Goal: Book appointment/travel/reservation

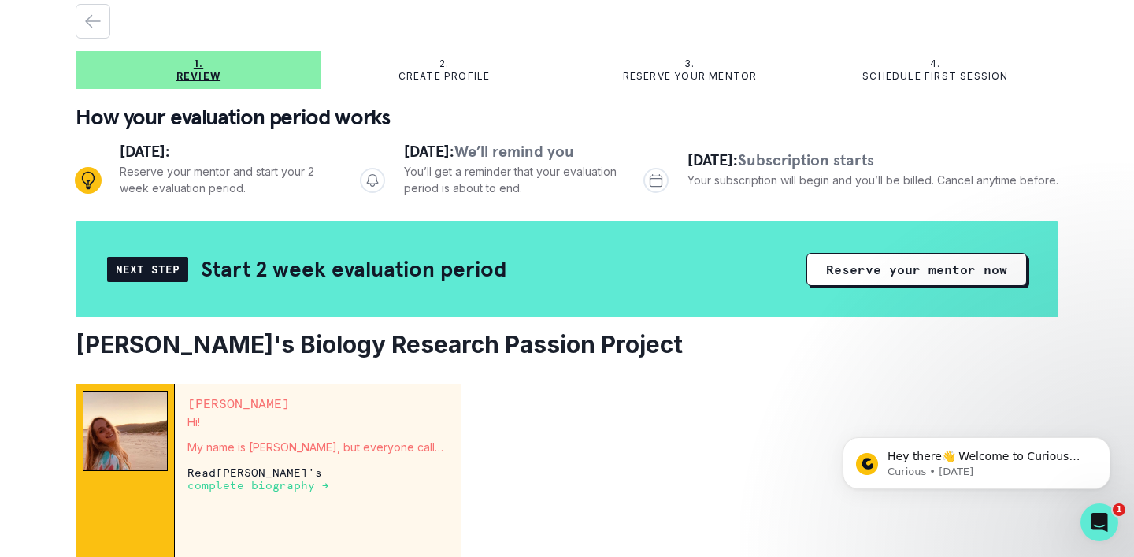
scroll to position [61, 0]
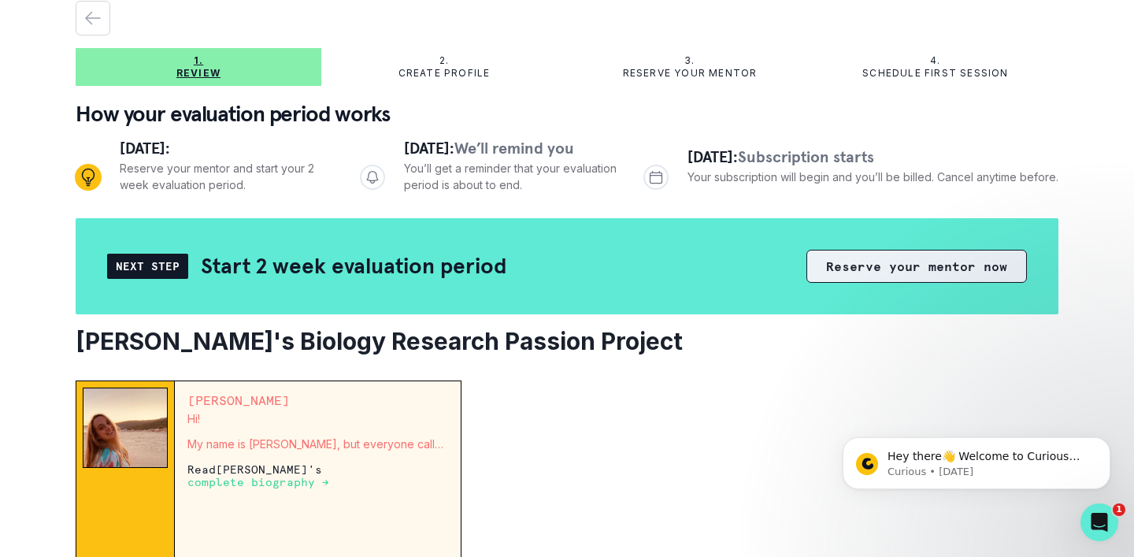
click at [910, 267] on button "Reserve your mentor now" at bounding box center [916, 266] width 221 height 33
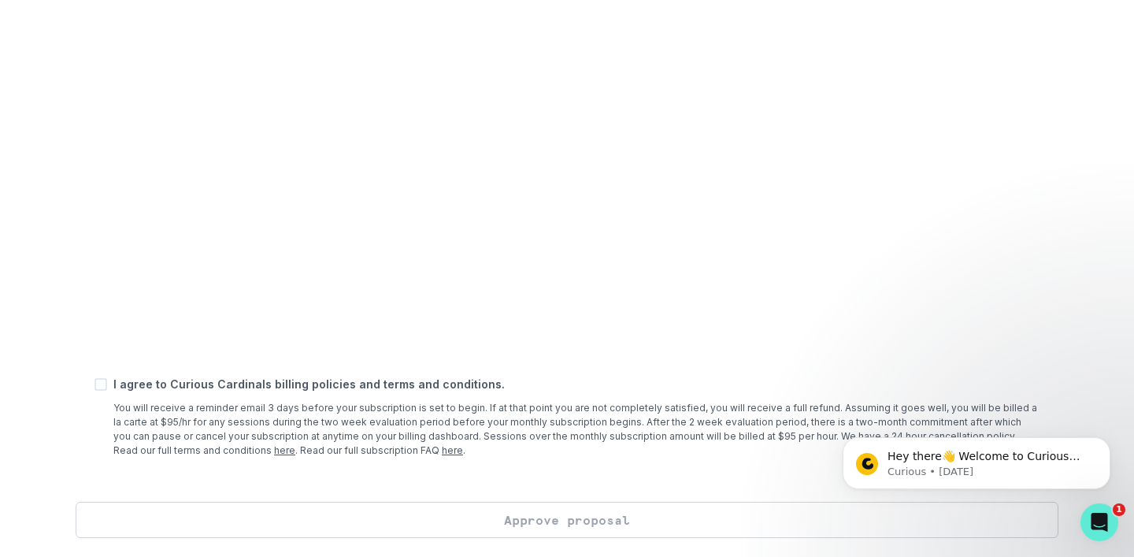
click at [106, 382] on span at bounding box center [101, 384] width 13 height 13
click at [95, 384] on input "checkbox" at bounding box center [94, 384] width 1 height 1
checkbox input "true"
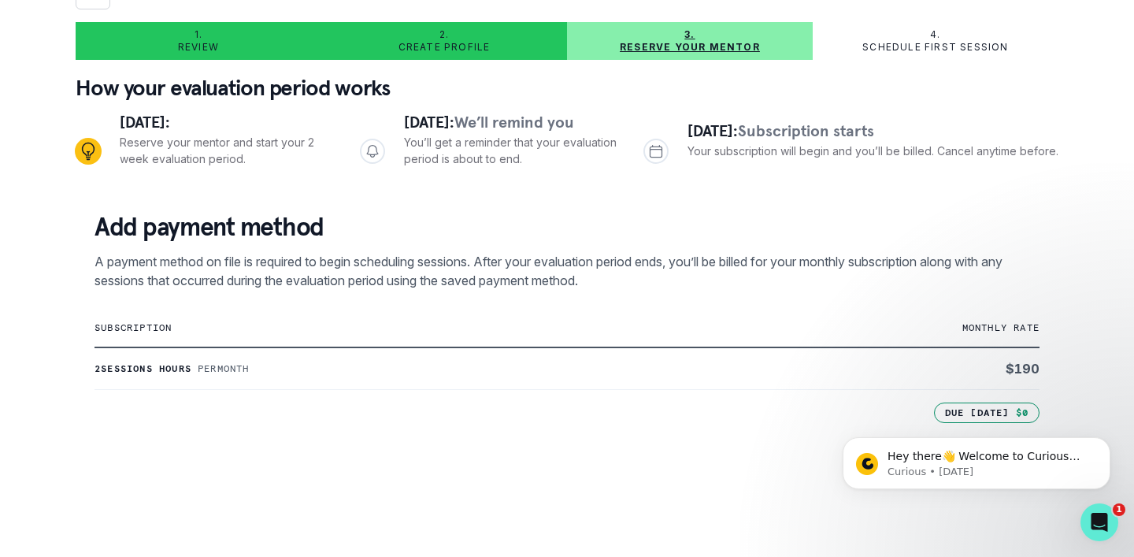
scroll to position [105, 0]
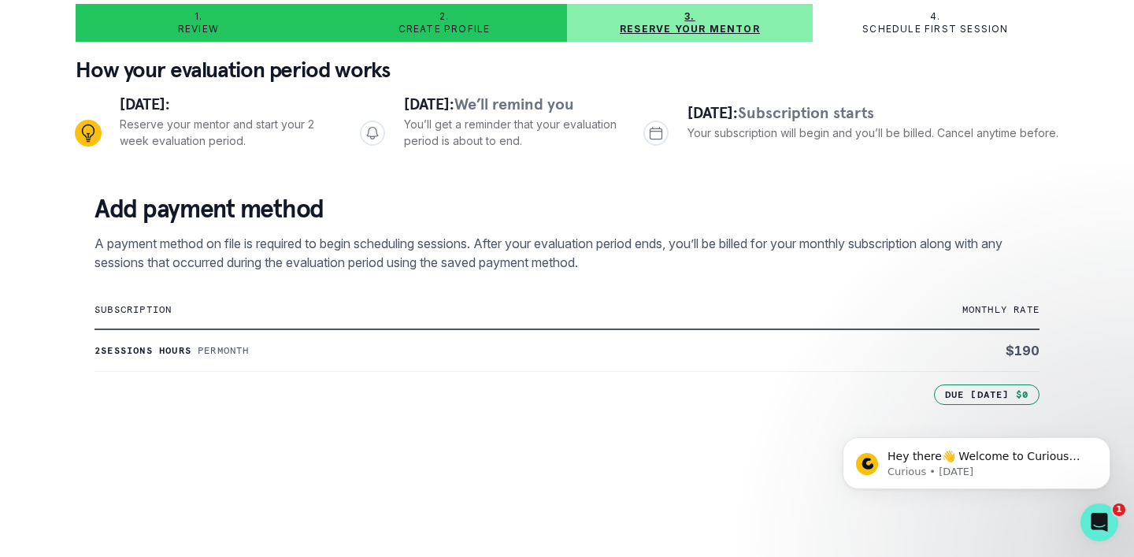
click at [311, 324] on td "subscription" at bounding box center [410, 310] width 630 height 39
click at [302, 303] on p "subscription" at bounding box center [410, 309] width 630 height 13
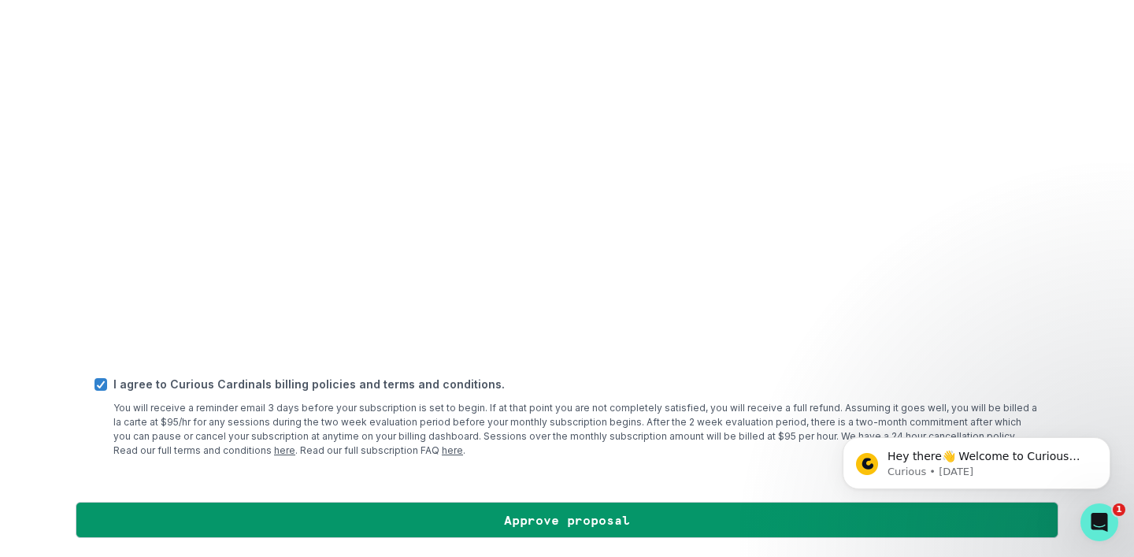
scroll to position [618, 0]
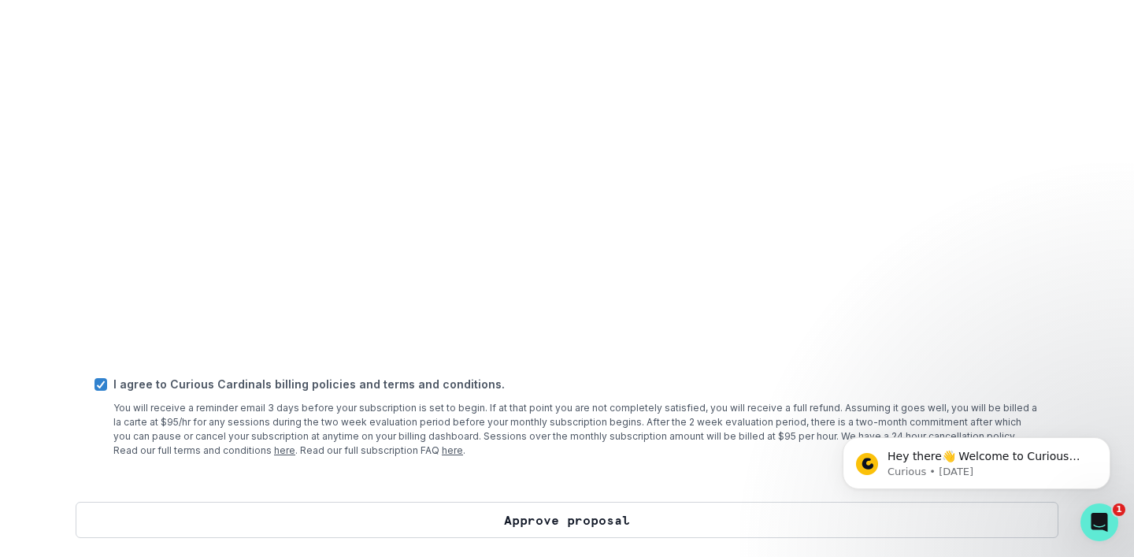
click at [619, 519] on button "Approve proposal" at bounding box center [567, 520] width 983 height 36
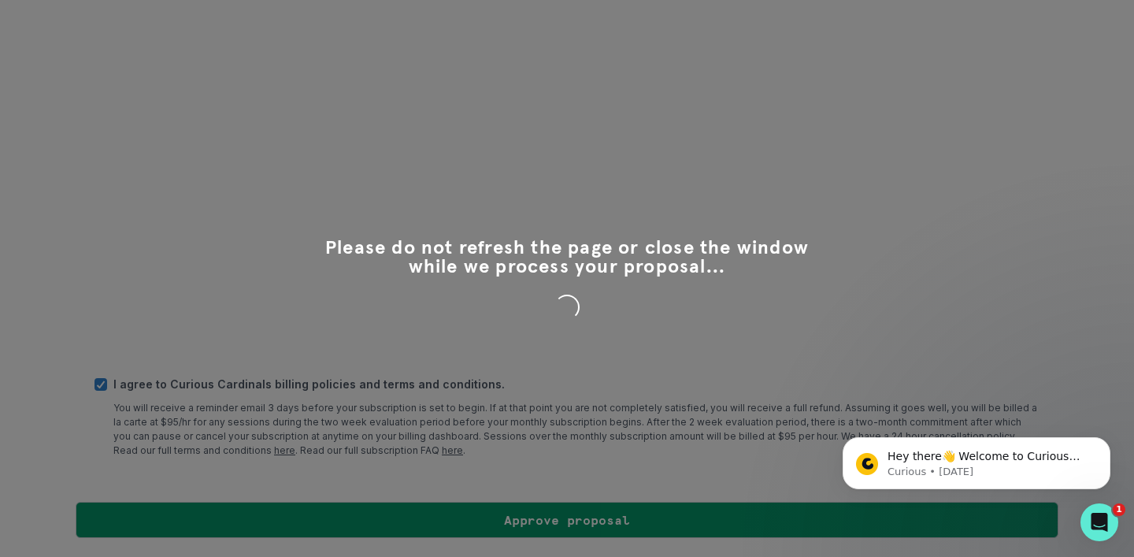
scroll to position [0, 0]
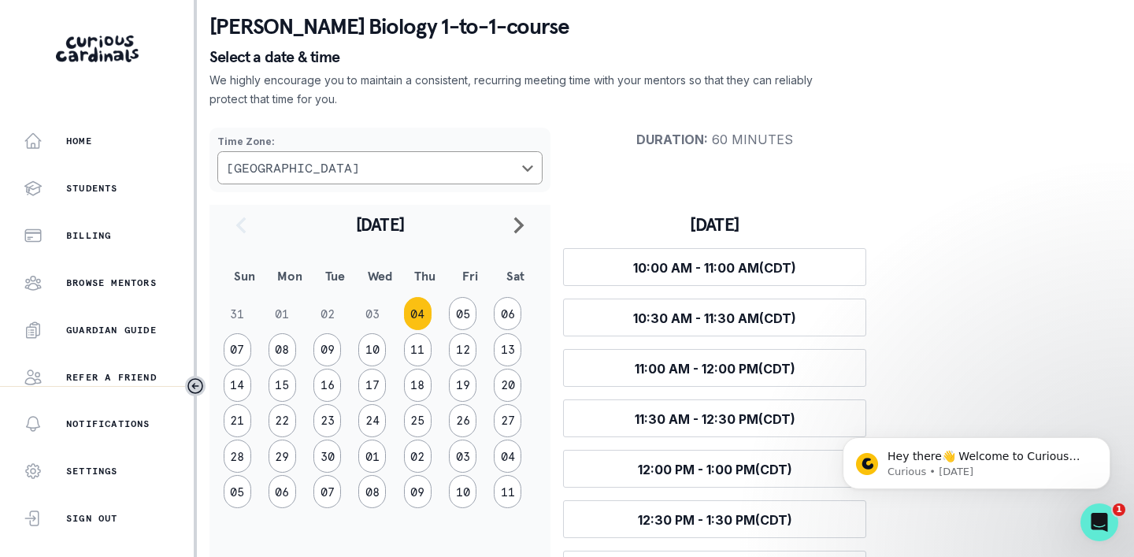
scroll to position [99, 0]
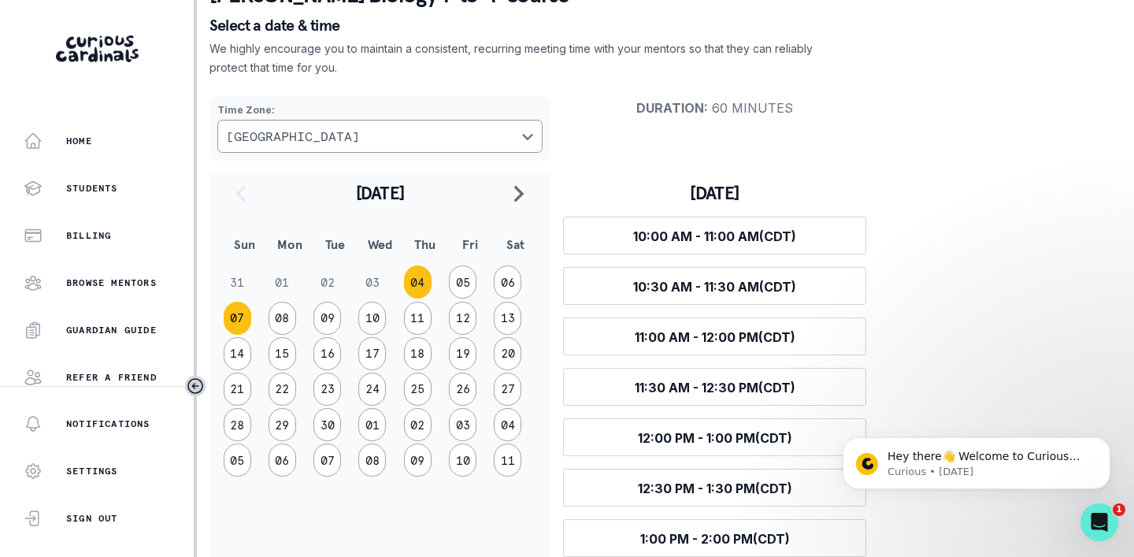
click at [237, 321] on button "07" at bounding box center [238, 318] width 28 height 33
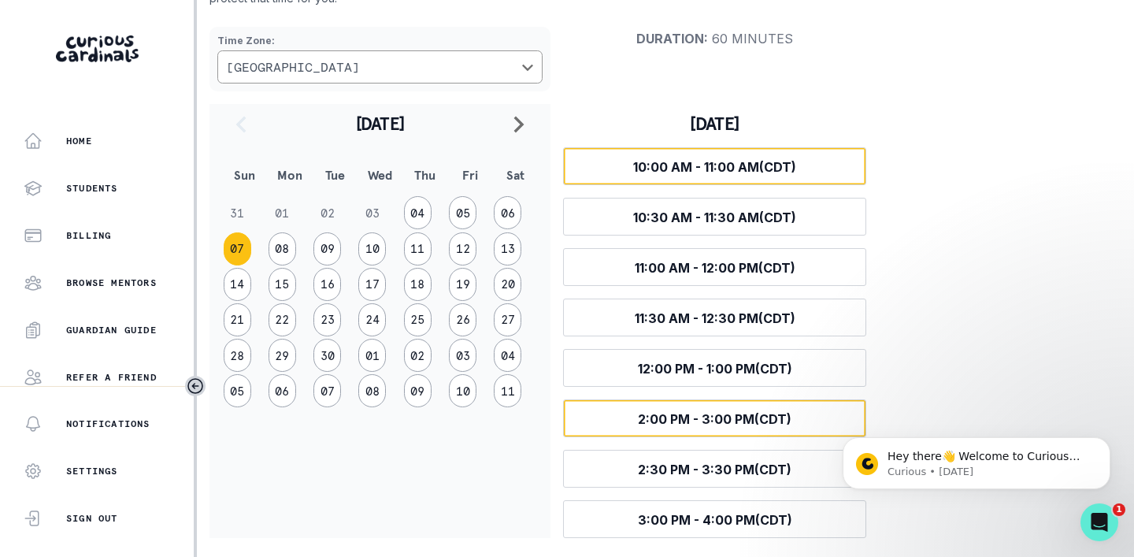
scroll to position [0, 0]
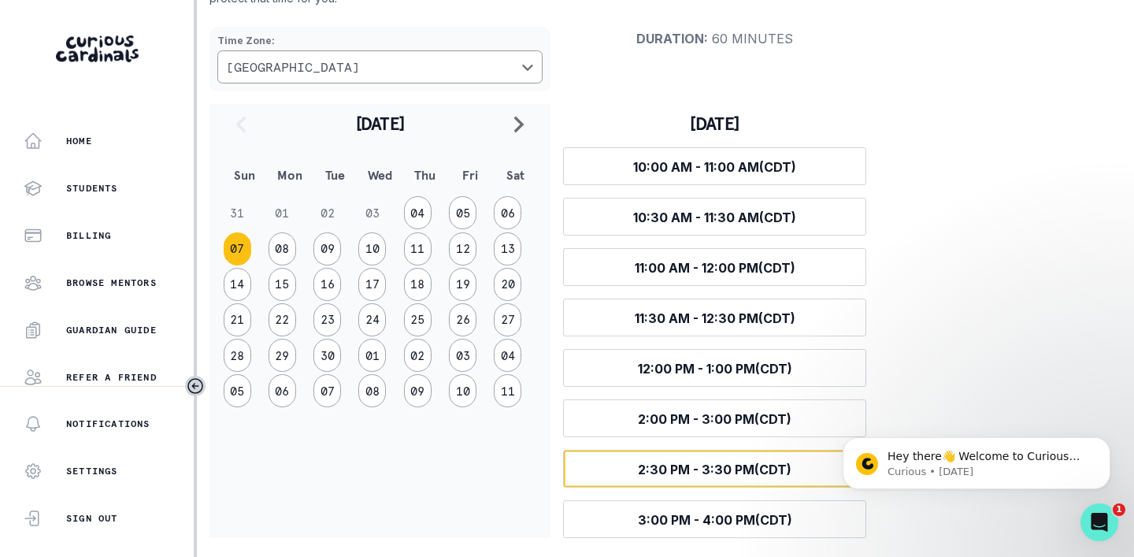
click at [783, 465] on span "2:30 PM - 3:30 PM (CDT)" at bounding box center [715, 470] width 154 height 16
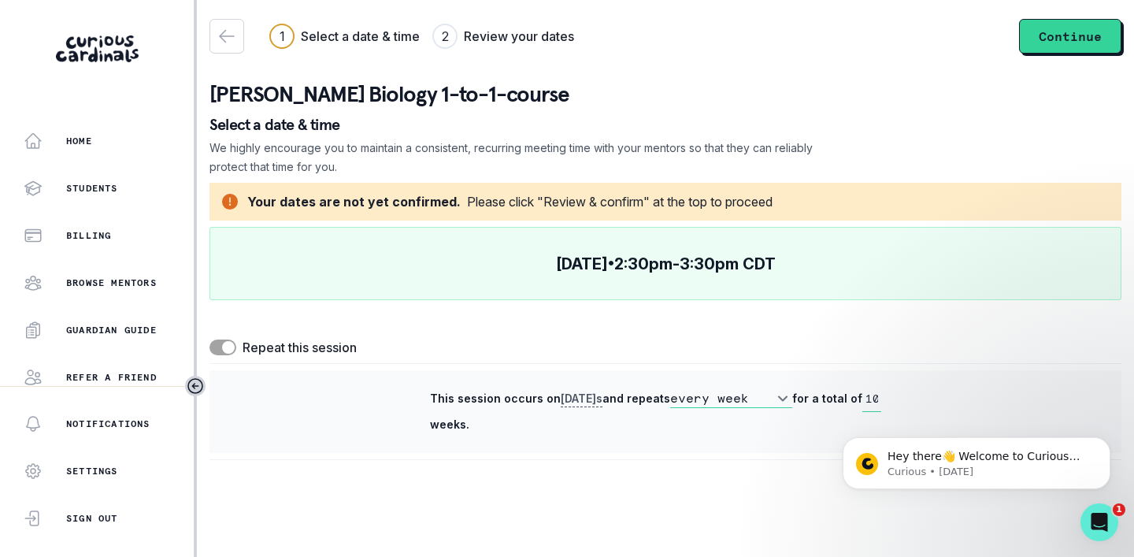
select select "biweekly"
click at [862, 397] on input "10" at bounding box center [871, 399] width 19 height 26
click at [1059, 45] on button "Continue" at bounding box center [1070, 36] width 102 height 35
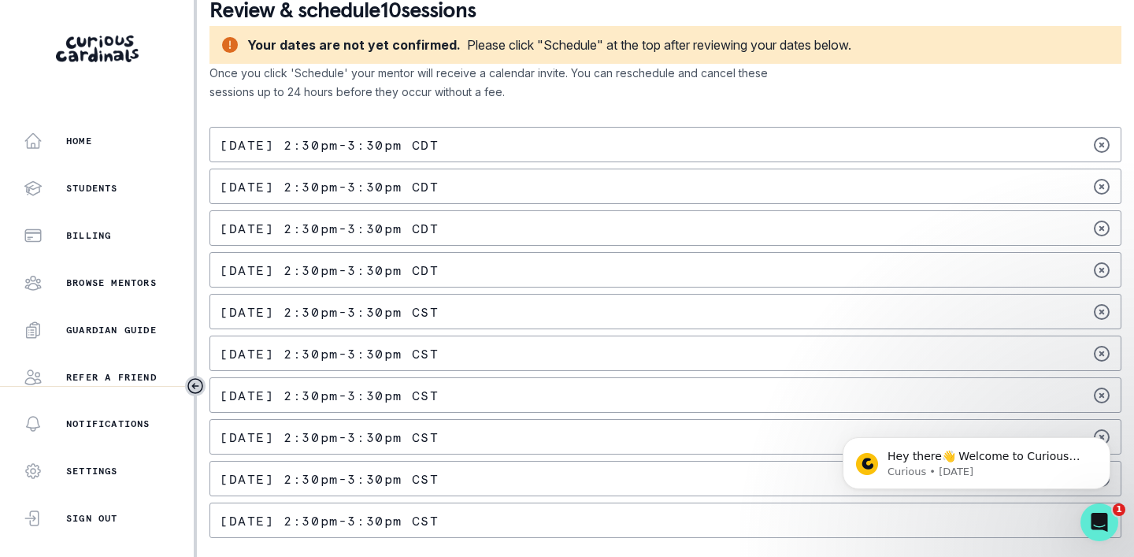
scroll to position [84, 0]
click at [1104, 447] on button "Dismiss notification" at bounding box center [1106, 442] width 20 height 20
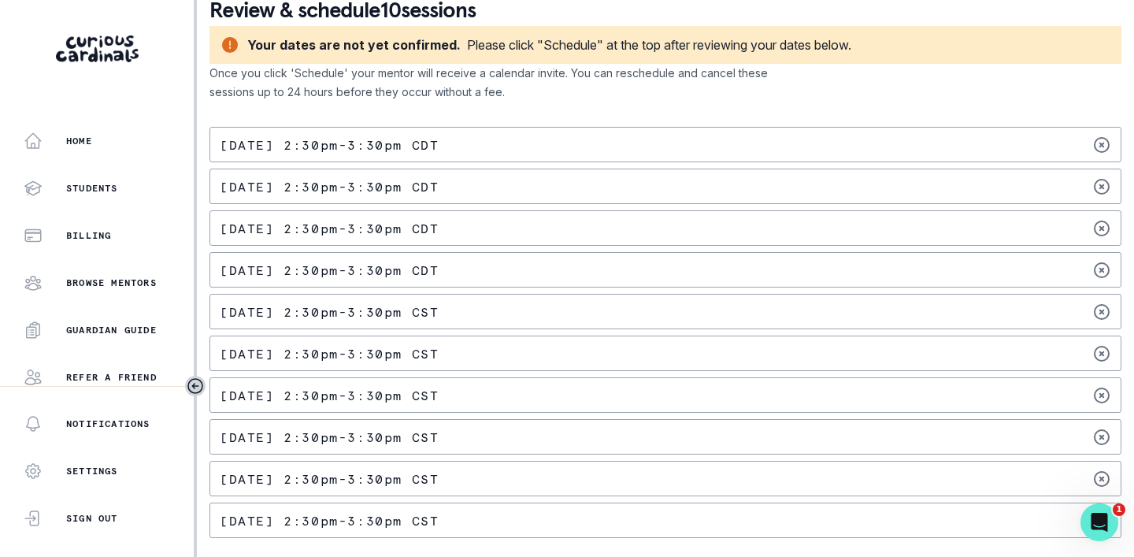
scroll to position [0, 0]
click at [1106, 395] on icon at bounding box center [1101, 395] width 19 height 19
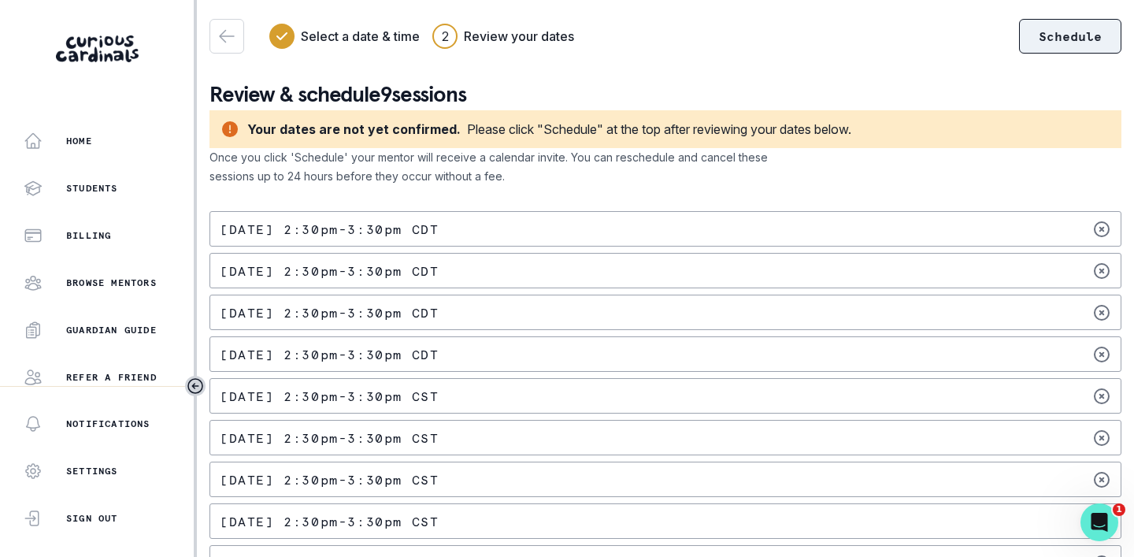
click at [1055, 45] on button "Schedule" at bounding box center [1070, 36] width 102 height 35
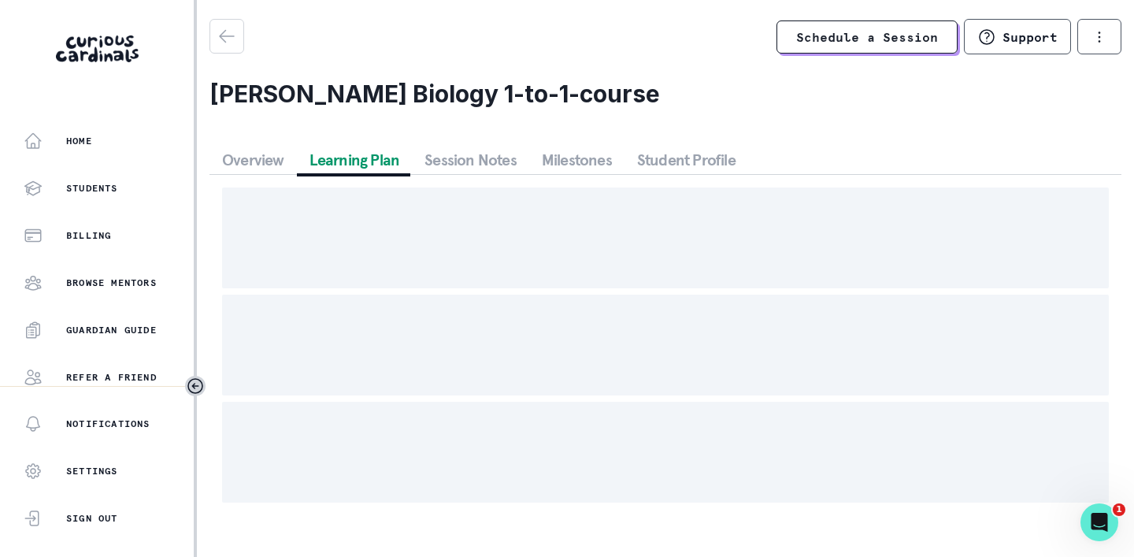
click at [356, 157] on button "Learning Plan" at bounding box center [355, 160] width 116 height 28
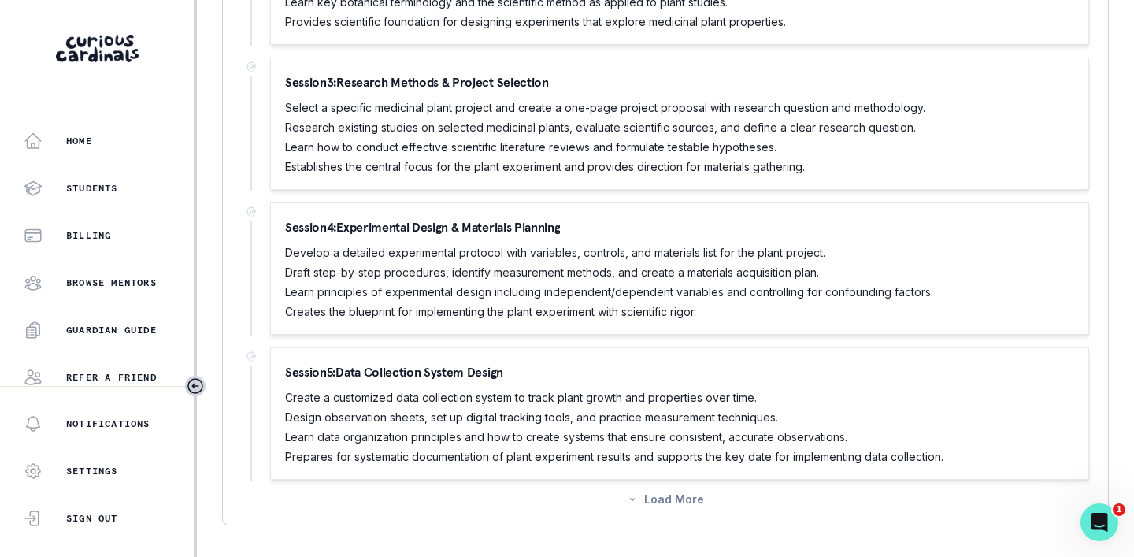
scroll to position [1069, 0]
click at [645, 500] on button "Load More" at bounding box center [665, 498] width 77 height 13
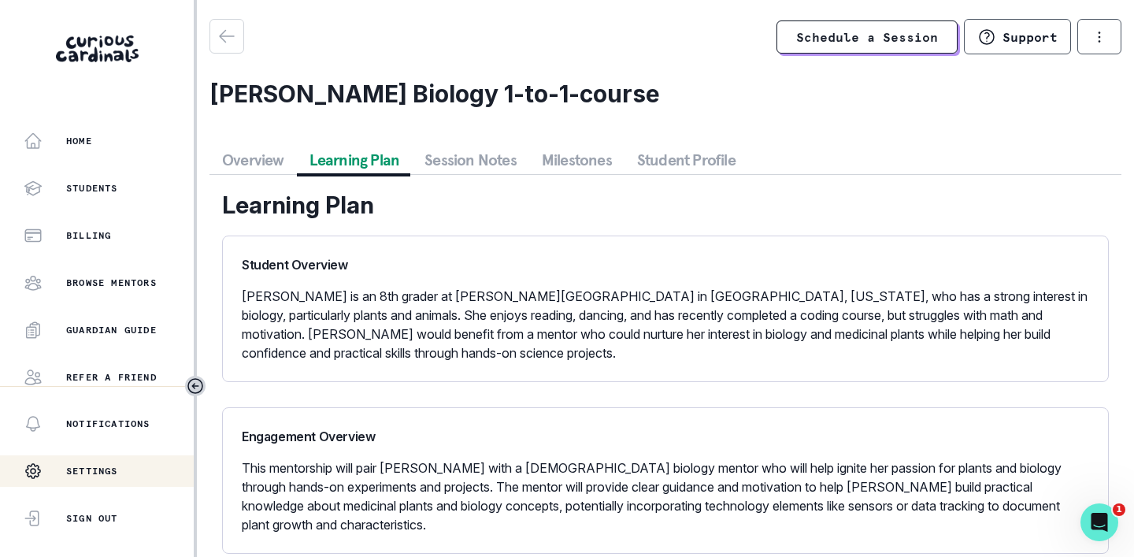
scroll to position [0, 0]
